Goal: Obtain resource: Download file/media

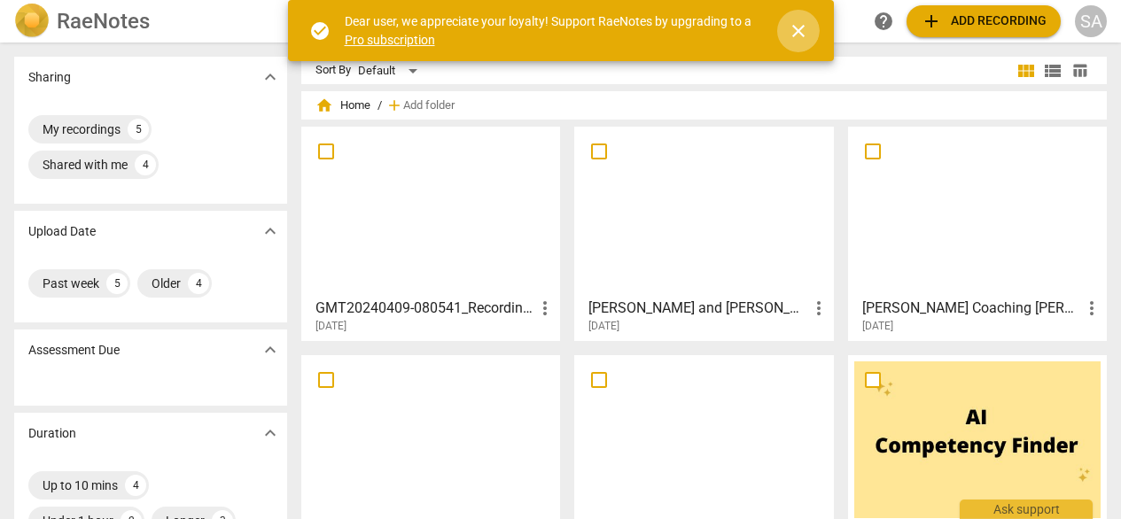
click at [811, 31] on span "close" at bounding box center [798, 30] width 43 height 21
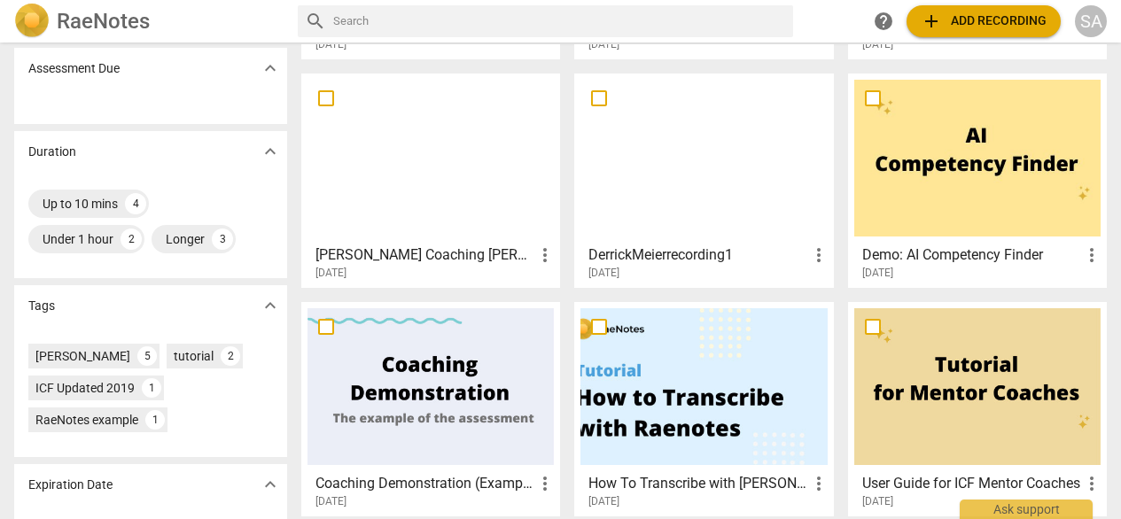
scroll to position [346, 0]
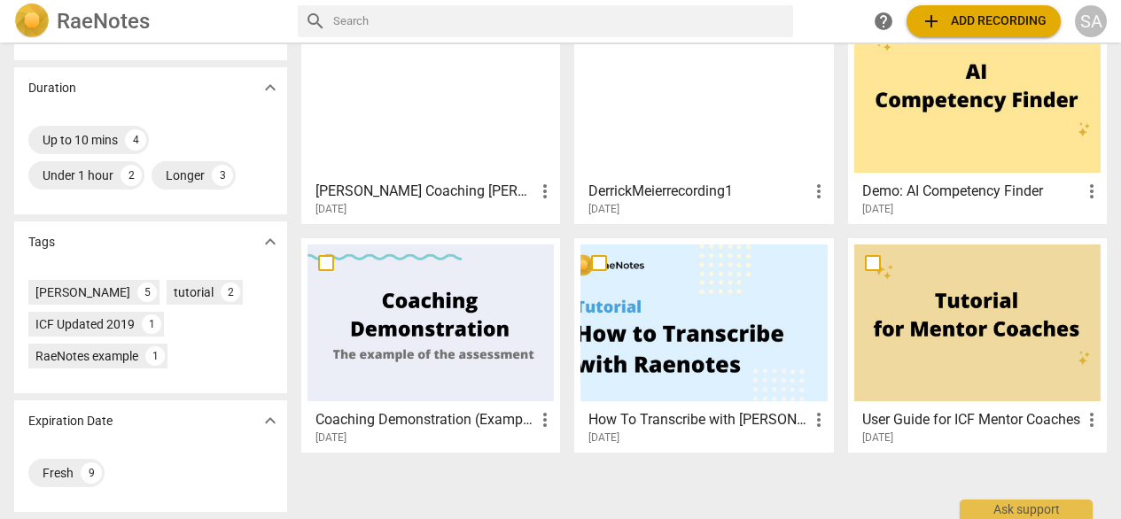
click at [937, 420] on h3 "User Guide for ICF Mentor Coaches" at bounding box center [972, 420] width 219 height 21
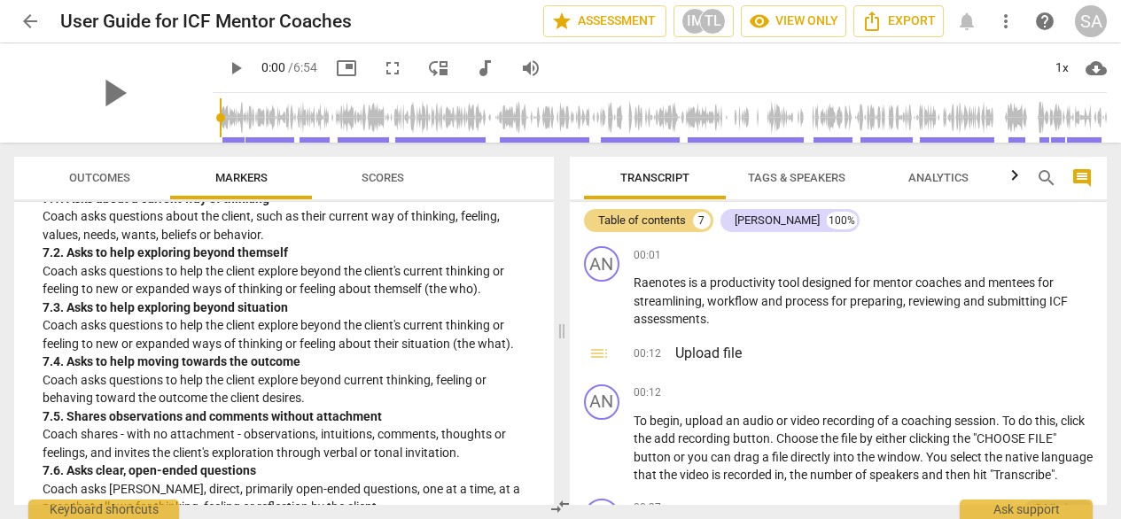
scroll to position [1630, 0]
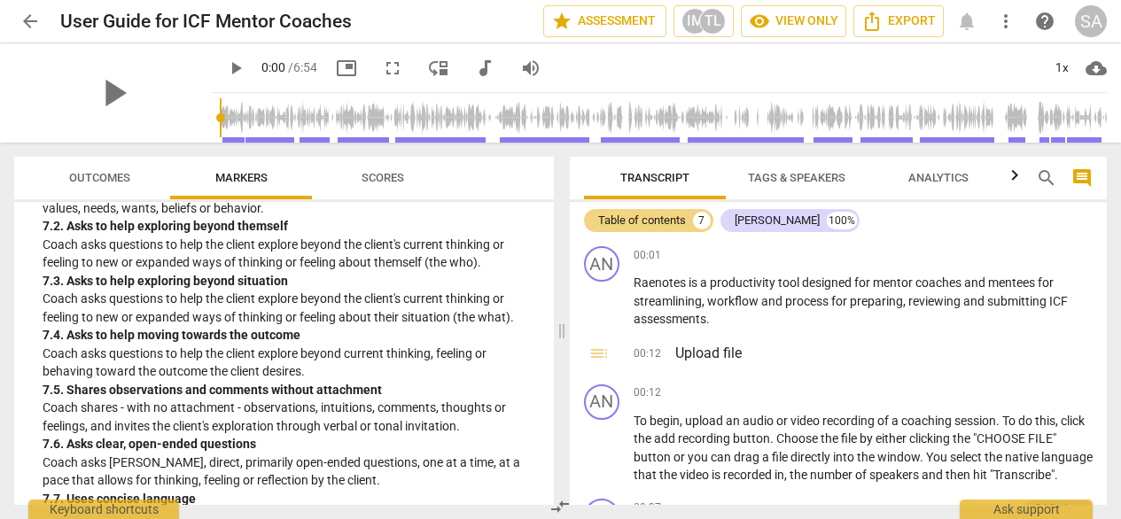
click at [387, 171] on span "Scores" at bounding box center [383, 177] width 43 height 13
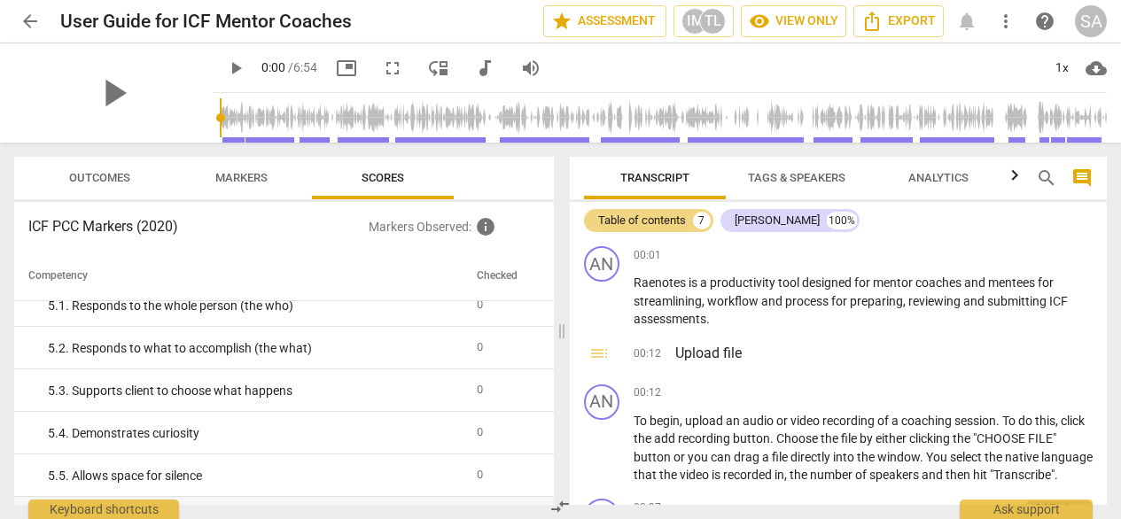
scroll to position [671, 0]
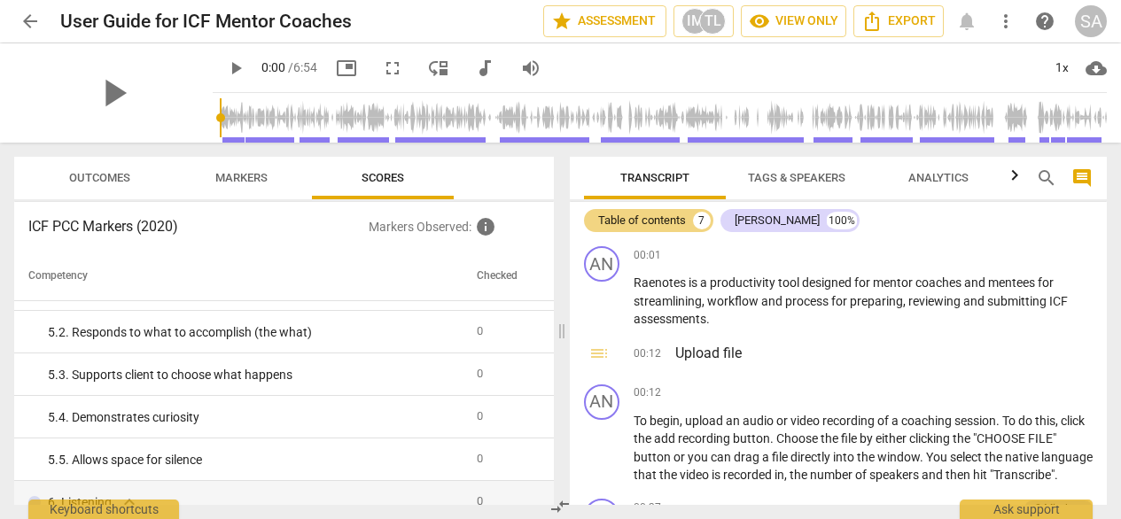
click at [110, 168] on span "Outcomes" at bounding box center [100, 179] width 104 height 24
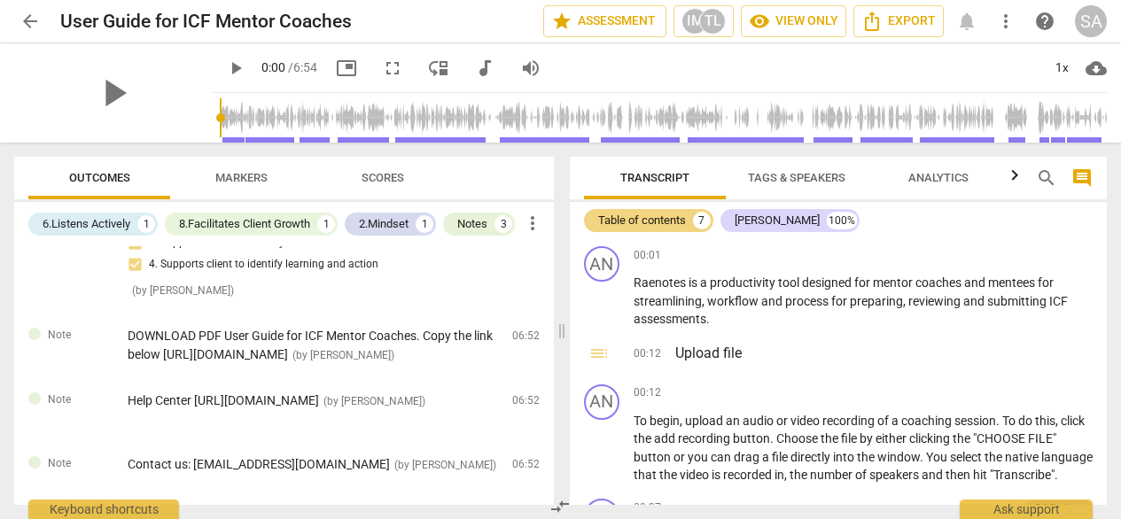
scroll to position [332, 0]
click at [342, 338] on span "DOWNLOAD PDF User Guide for ICF Mentor Coaches. Copy the link below [URL][DOMAI…" at bounding box center [310, 345] width 365 height 33
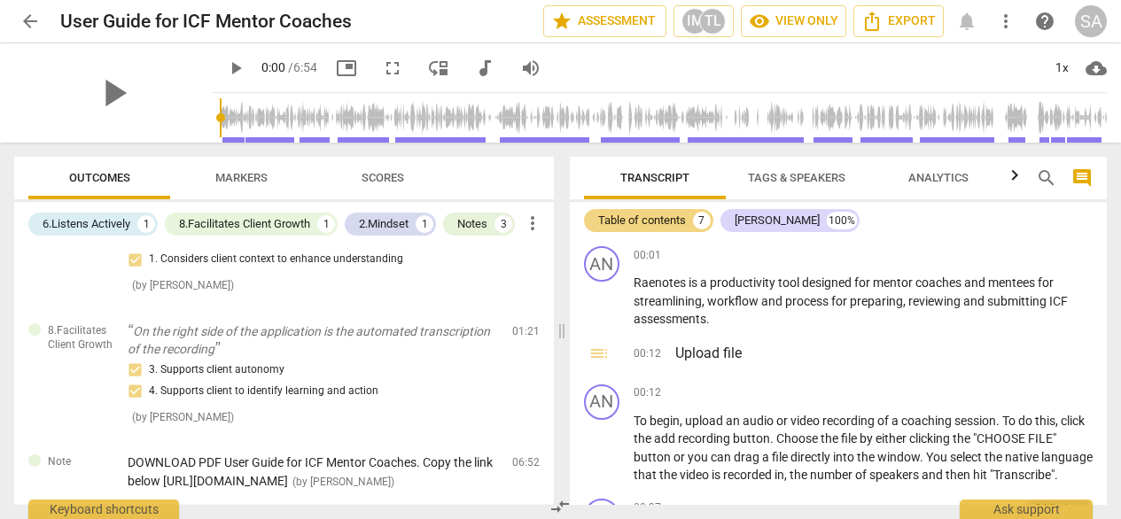
scroll to position [0, 0]
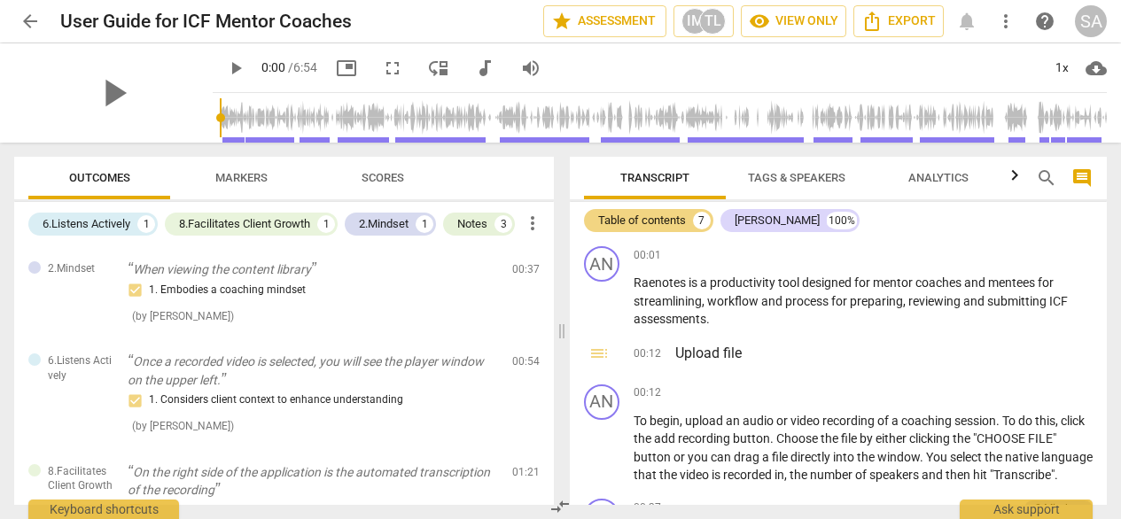
click at [31, 21] on span "arrow_back" at bounding box center [30, 21] width 21 height 21
